Goal: Check status: Check status

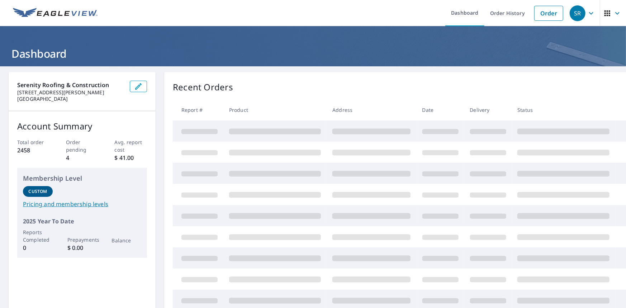
click at [228, 5] on ul "Dashboard Order History Order" at bounding box center [334, 13] width 465 height 26
click at [335, 4] on ul "Dashboard Order History Order" at bounding box center [334, 13] width 465 height 26
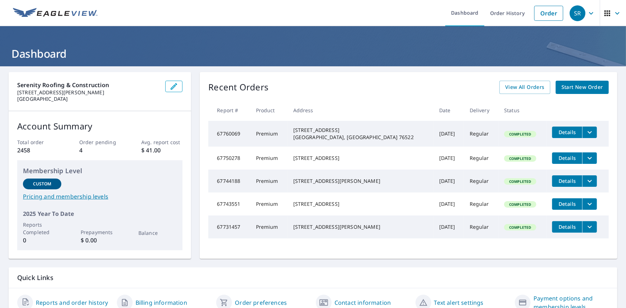
click at [368, 14] on ul "Dashboard Order History Order" at bounding box center [334, 13] width 465 height 26
click at [504, 14] on link "Order History" at bounding box center [507, 13] width 46 height 26
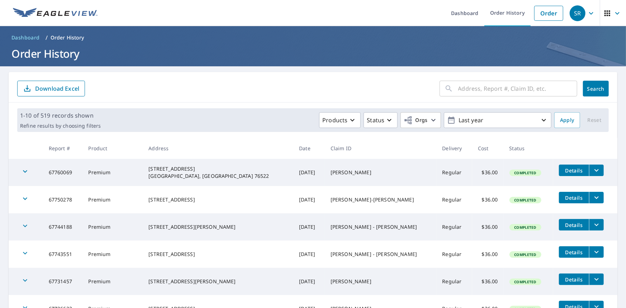
click at [476, 91] on input "text" at bounding box center [517, 88] width 119 height 20
paste input "67074184"
type input "67074184"
click at [590, 91] on span "Search" at bounding box center [595, 88] width 14 height 7
